Goal: Task Accomplishment & Management: Use online tool/utility

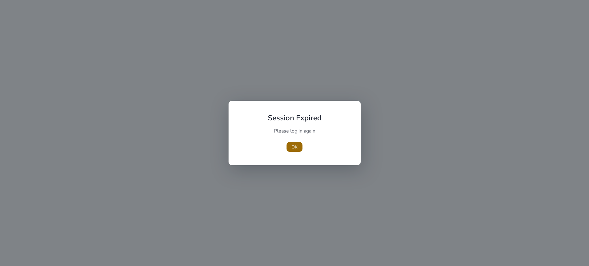
click at [296, 147] on span "OK" at bounding box center [294, 147] width 6 height 6
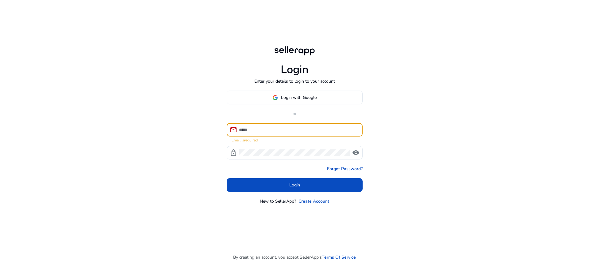
click at [274, 131] on input at bounding box center [298, 130] width 119 height 7
paste input "**********"
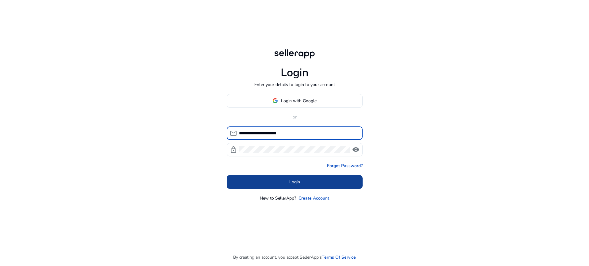
type input "**********"
click at [275, 183] on span at bounding box center [295, 182] width 136 height 15
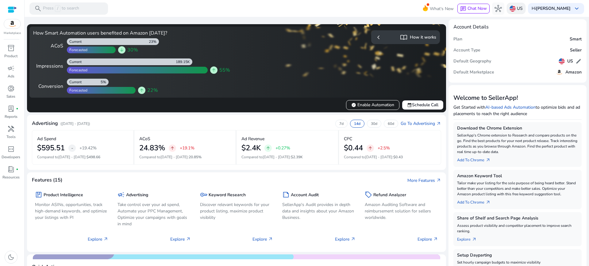
click at [517, 10] on p "US" at bounding box center [520, 8] width 6 height 11
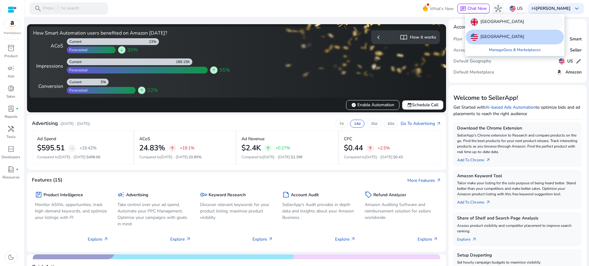
click at [497, 24] on p "[GEOGRAPHIC_DATA]" at bounding box center [502, 21] width 44 height 7
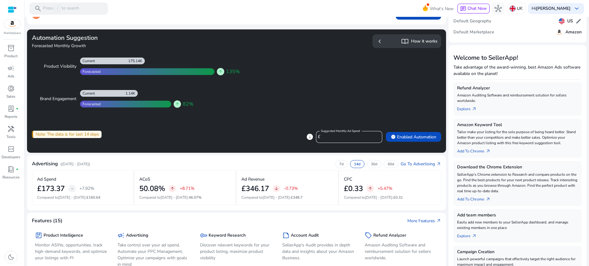
scroll to position [40, 0]
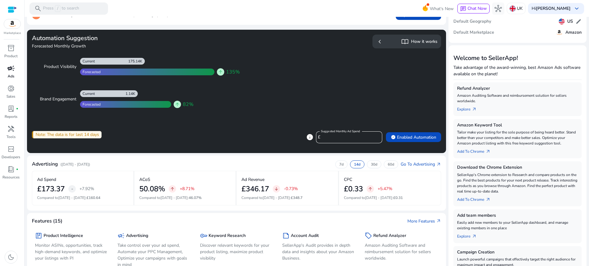
click at [13, 74] on p "Ads" at bounding box center [11, 77] width 7 height 6
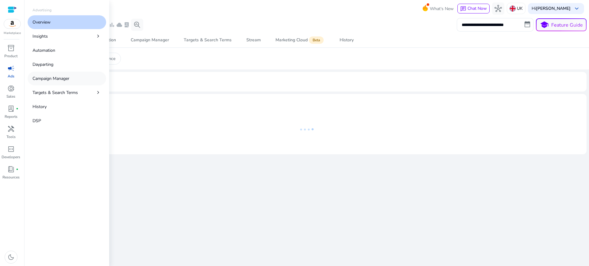
click at [51, 78] on p "Campaign Manager" at bounding box center [51, 78] width 37 height 6
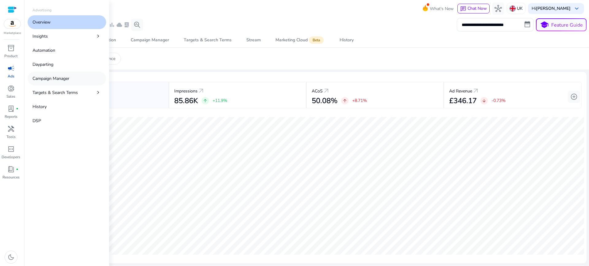
click at [51, 78] on p "Campaign Manager" at bounding box center [51, 78] width 37 height 6
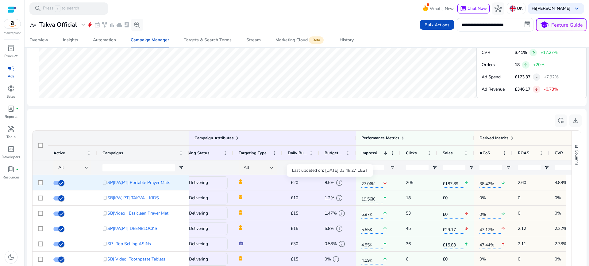
scroll to position [0, 46]
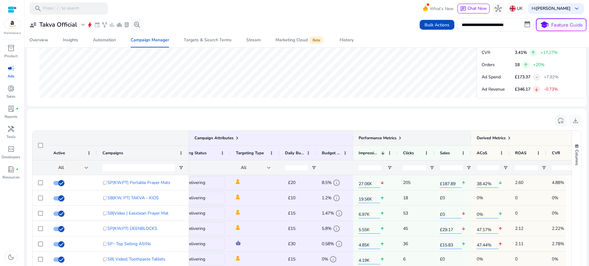
click at [400, 137] on span at bounding box center [399, 138] width 5 height 5
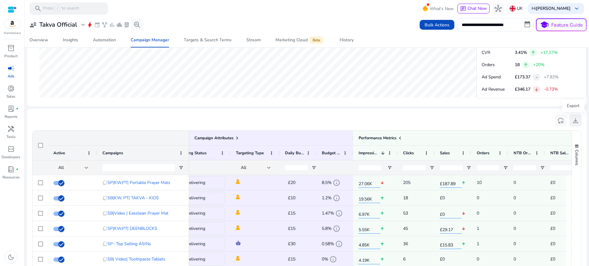
click at [576, 118] on span "download" at bounding box center [575, 120] width 7 height 7
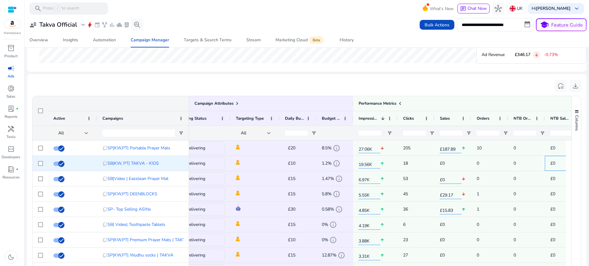
scroll to position [0, 109]
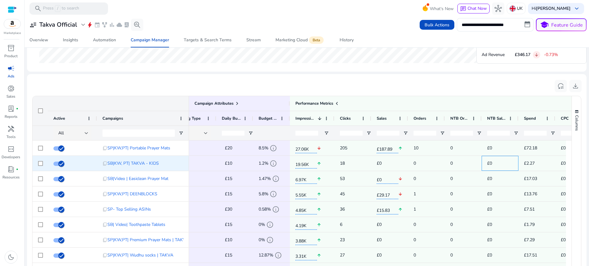
click at [485, 162] on div "£0" at bounding box center [499, 163] width 37 height 15
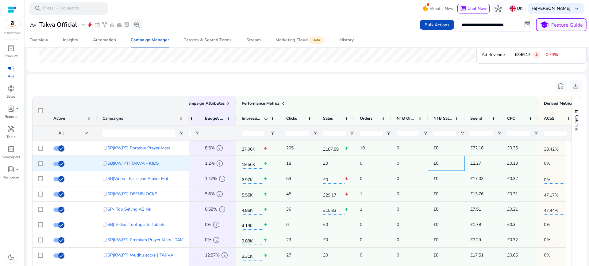
scroll to position [0, 0]
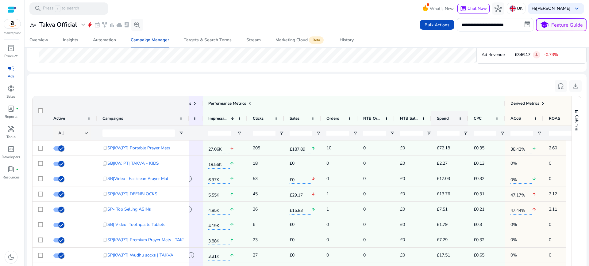
click at [443, 122] on div "Spend" at bounding box center [446, 118] width 19 height 11
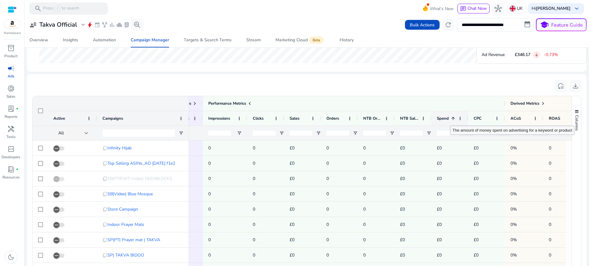
click at [454, 119] on span at bounding box center [452, 118] width 5 height 5
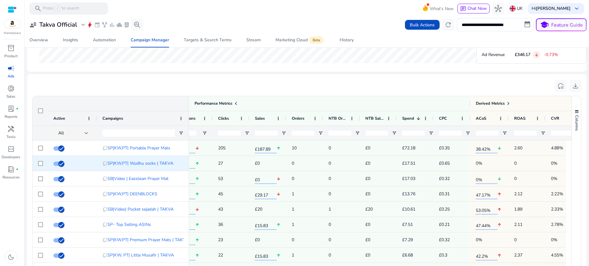
scroll to position [0, 250]
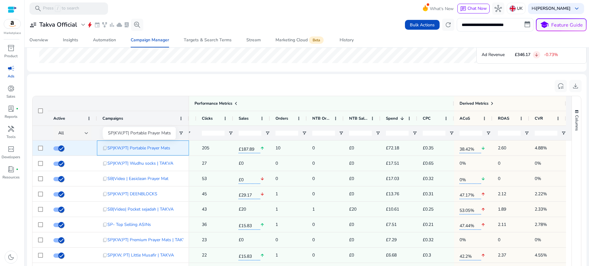
click at [157, 147] on span "SP|KW,PT| Portable Prayer Mats" at bounding box center [138, 148] width 63 height 13
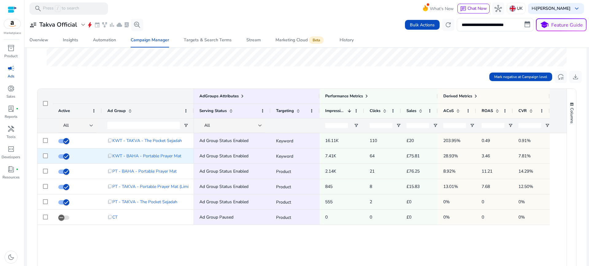
scroll to position [171, 0]
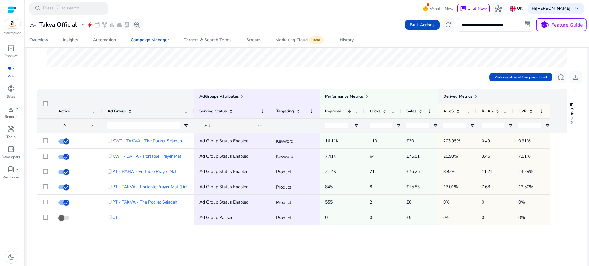
click at [478, 96] on span at bounding box center [475, 96] width 5 height 5
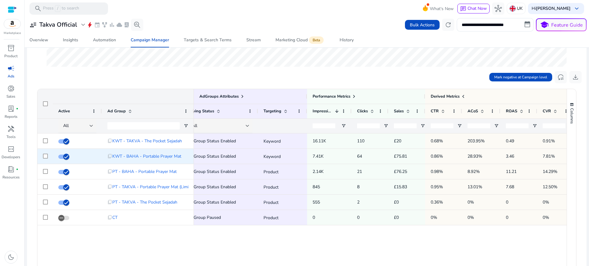
scroll to position [0, 12]
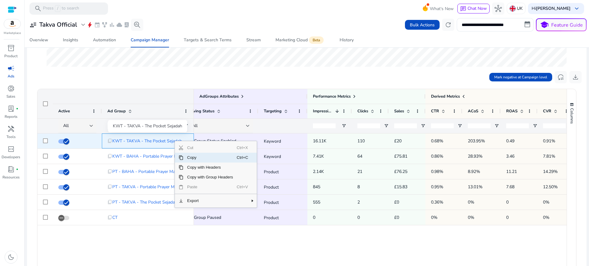
click at [157, 142] on span "KWT - TAKVA - The Pocket Sejadah" at bounding box center [147, 141] width 70 height 13
